Goal: Task Accomplishment & Management: Manage account settings

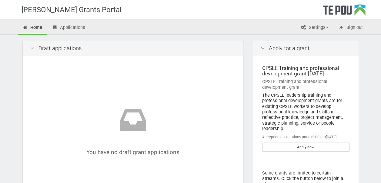
click at [325, 28] on link "Settings" at bounding box center [314, 27] width 37 height 13
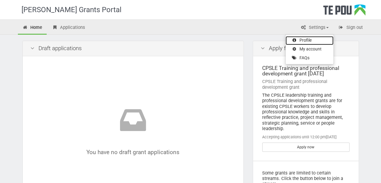
click at [319, 43] on link "Profile" at bounding box center [310, 40] width 48 height 9
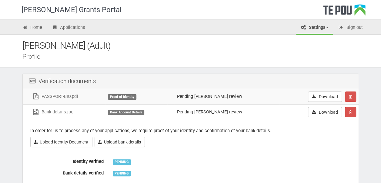
click at [203, 62] on div "Desmond (Adult) Profile" at bounding box center [190, 51] width 381 height 33
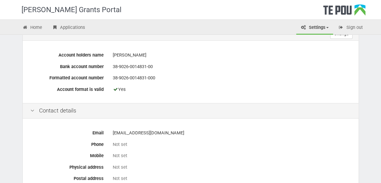
scroll to position [353, 0]
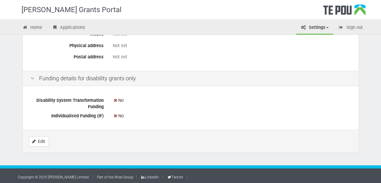
click at [115, 113] on icon at bounding box center [116, 115] width 6 height 5
click at [39, 139] on link "Edit" at bounding box center [39, 141] width 20 height 10
